Goal: Transaction & Acquisition: Book appointment/travel/reservation

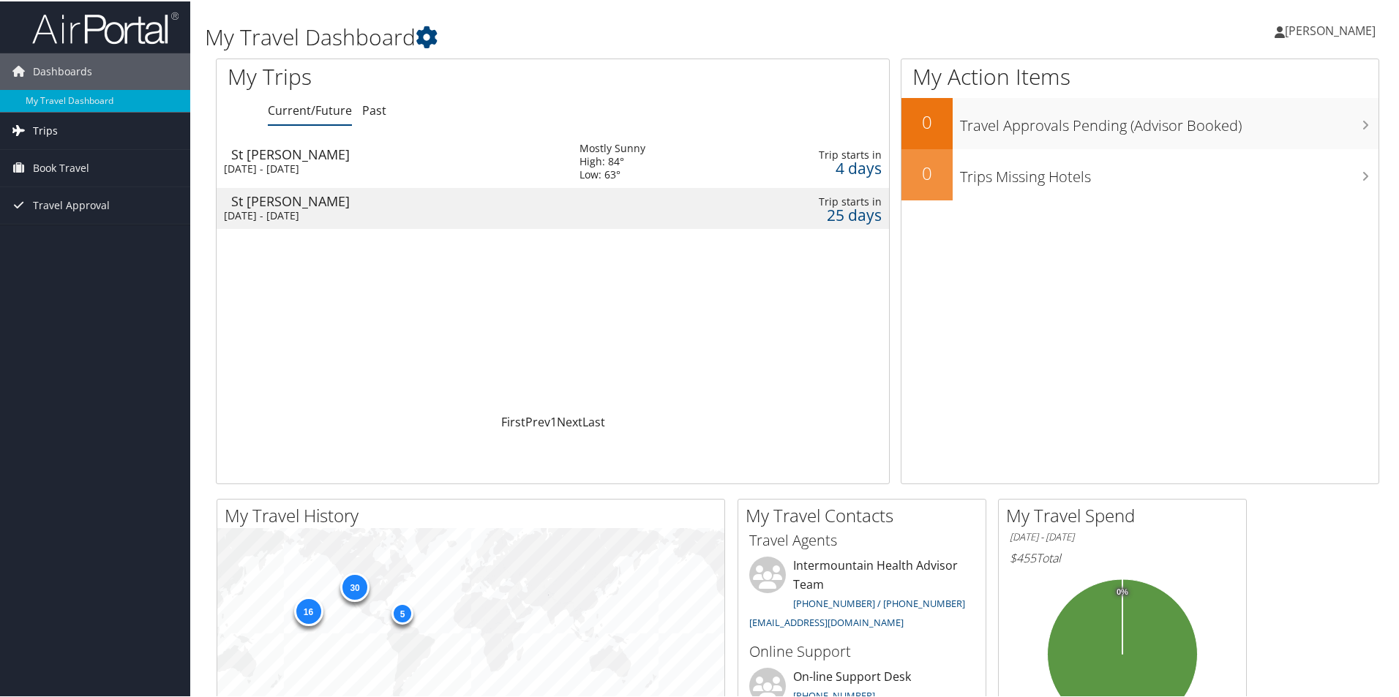
click at [61, 127] on link "Trips" at bounding box center [95, 129] width 190 height 37
click at [61, 157] on link "Current/Future Trips" at bounding box center [95, 159] width 190 height 22
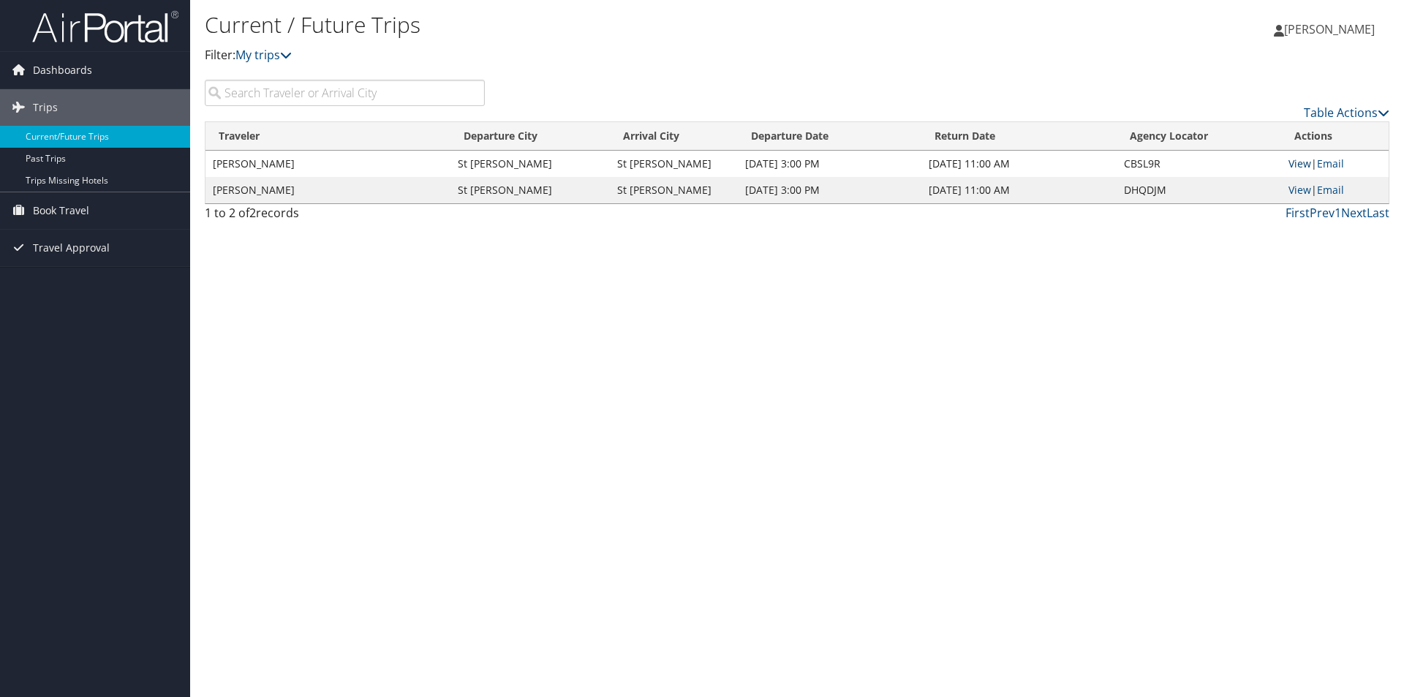
click at [1300, 162] on link "View" at bounding box center [1300, 164] width 23 height 14
click at [58, 245] on span "Travel Approval" at bounding box center [71, 248] width 77 height 37
click at [72, 315] on link "Canceled Trips" at bounding box center [95, 321] width 190 height 22
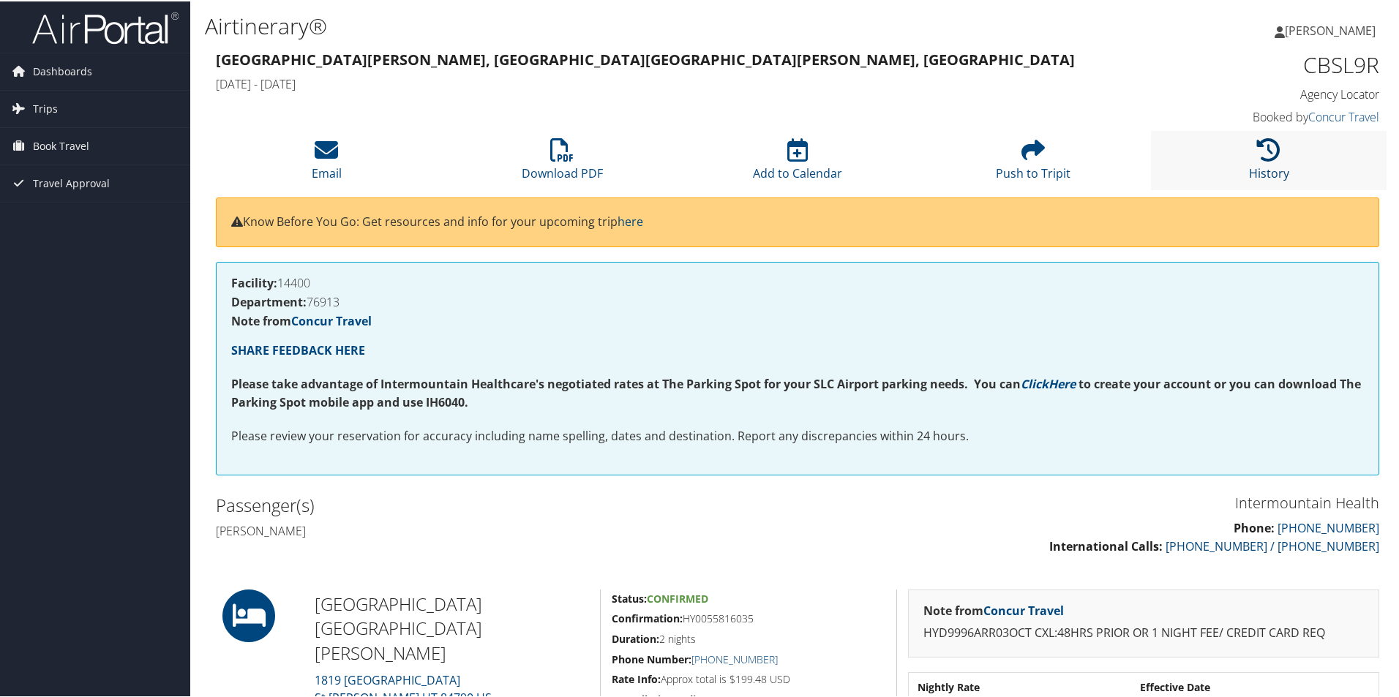
click at [1257, 154] on icon at bounding box center [1268, 148] width 23 height 23
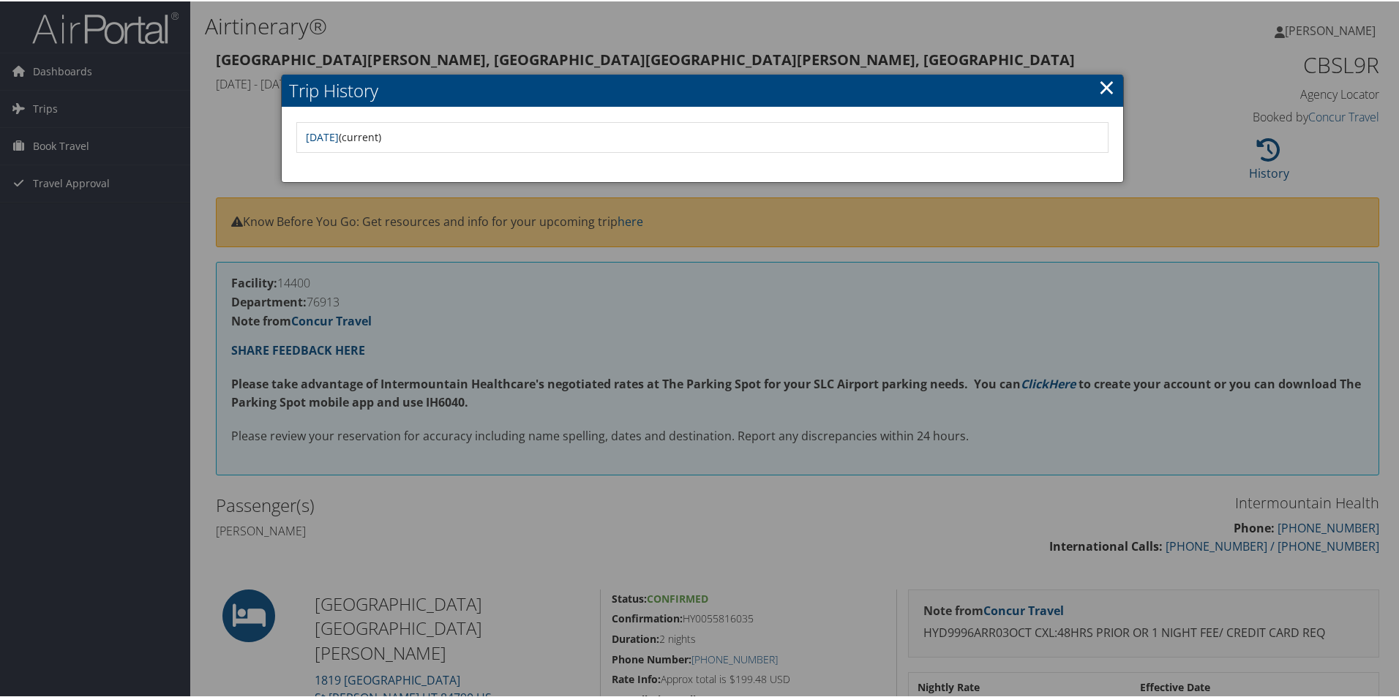
click at [1099, 86] on link "×" at bounding box center [1106, 85] width 17 height 29
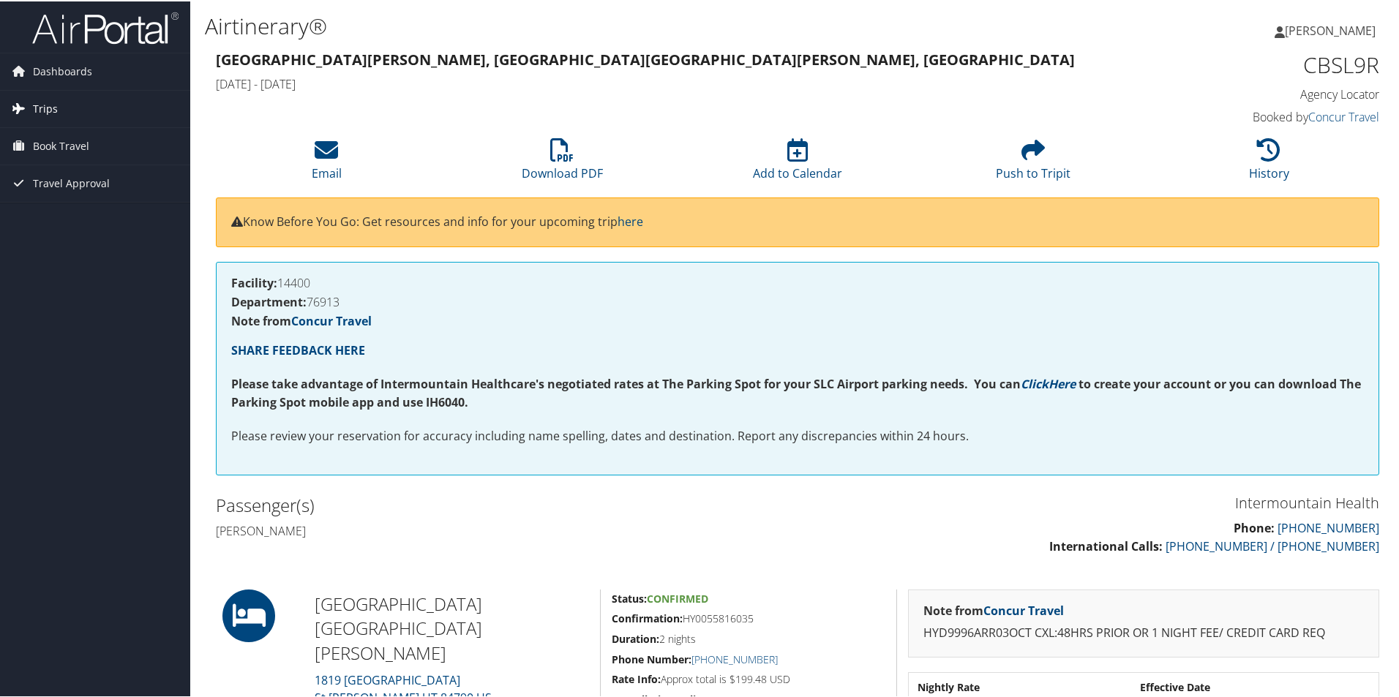
click at [67, 97] on link "Trips" at bounding box center [95, 107] width 190 height 37
click at [48, 106] on span "Trips" at bounding box center [45, 107] width 25 height 37
click at [44, 68] on span "Dashboards" at bounding box center [62, 70] width 59 height 37
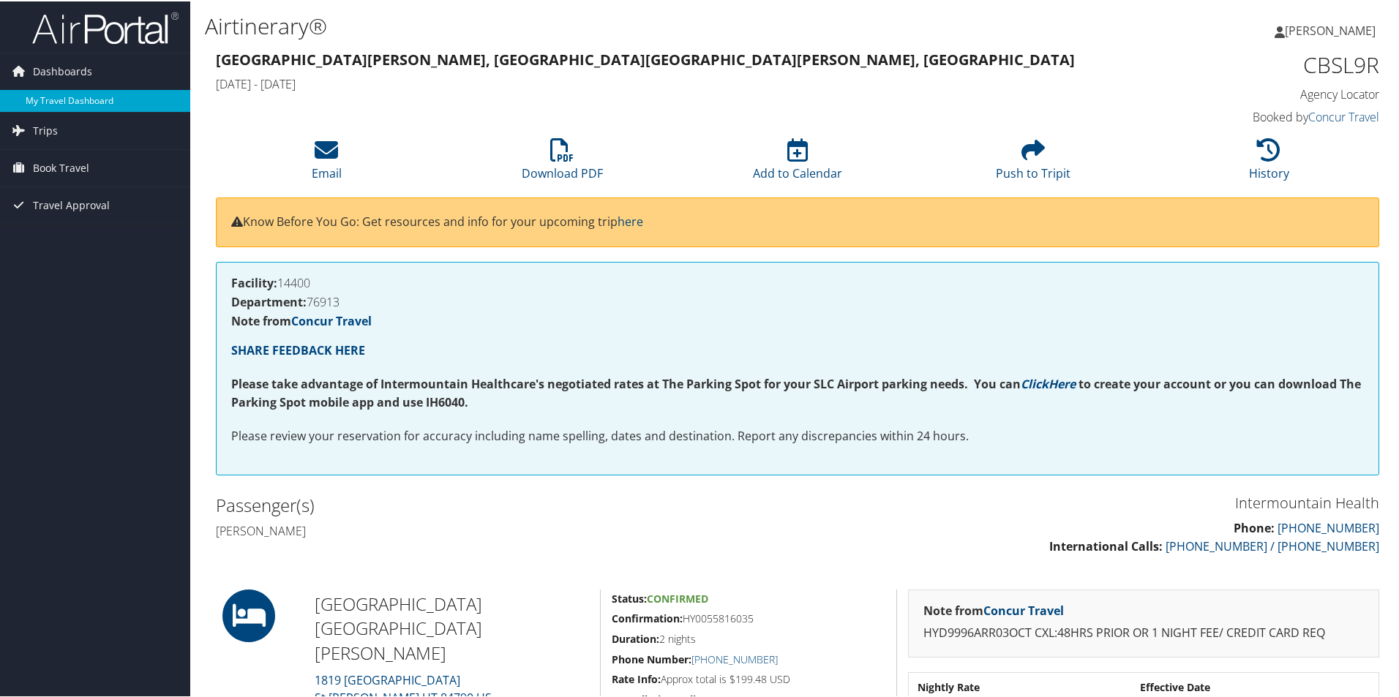
click at [57, 94] on link "My Travel Dashboard" at bounding box center [95, 100] width 190 height 22
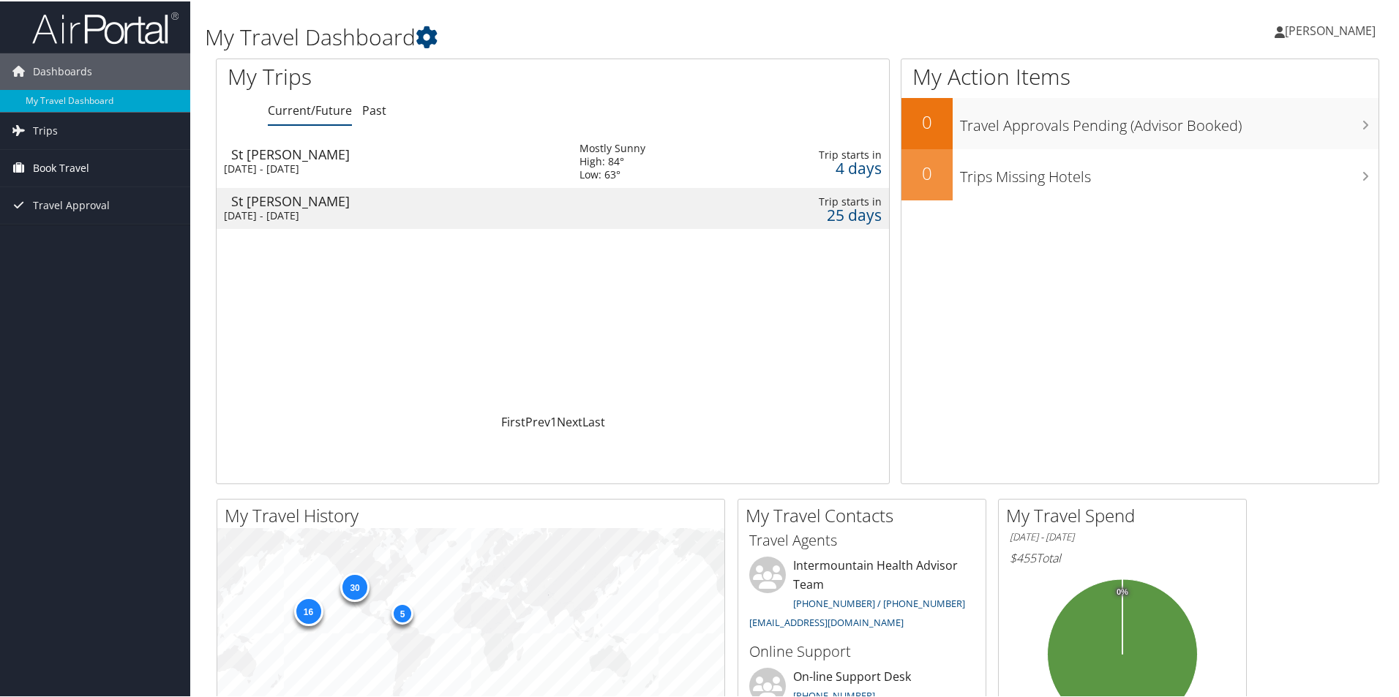
click at [42, 162] on span "Book Travel" at bounding box center [61, 166] width 56 height 37
click at [78, 233] on link "Book/Manage Online Trips" at bounding box center [95, 240] width 190 height 22
